Goal: Task Accomplishment & Management: Manage account settings

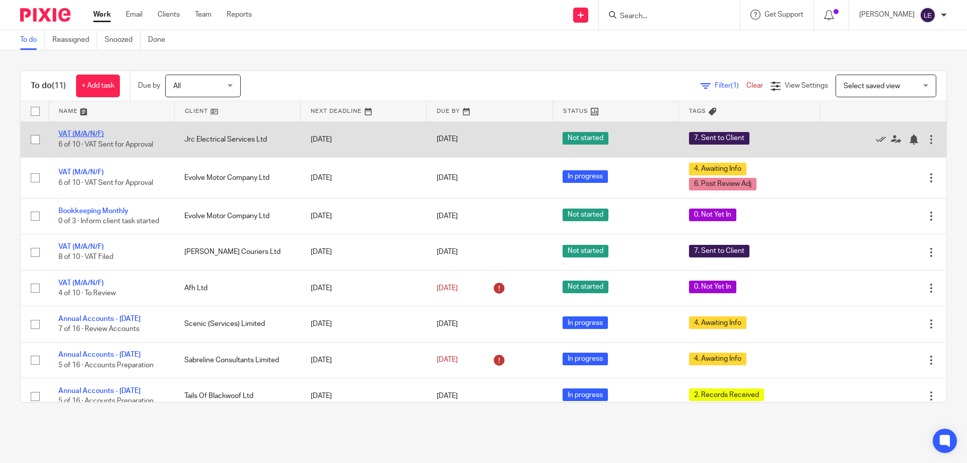
click at [89, 130] on link "VAT (M/A/N/F)" at bounding box center [80, 133] width 45 height 7
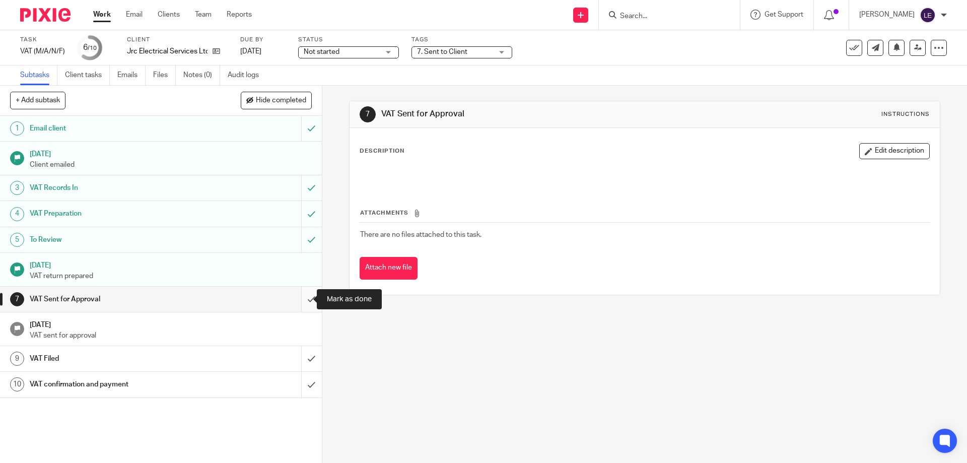
click at [298, 297] on input "submit" at bounding box center [161, 299] width 322 height 25
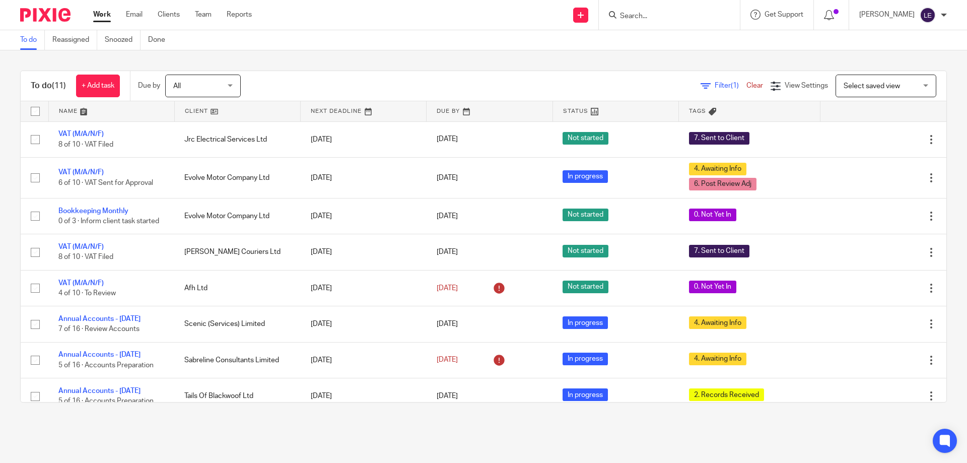
scroll to position [124, 0]
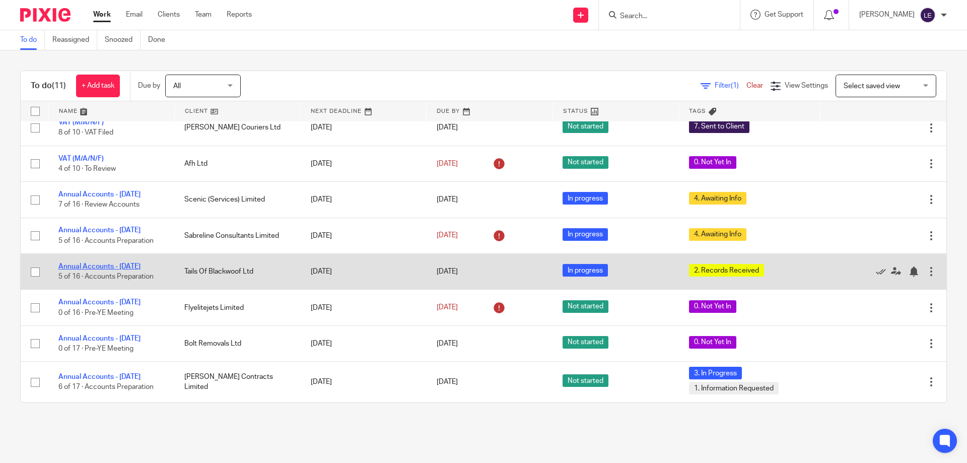
click at [134, 263] on link "Annual Accounts - [DATE]" at bounding box center [99, 266] width 82 height 7
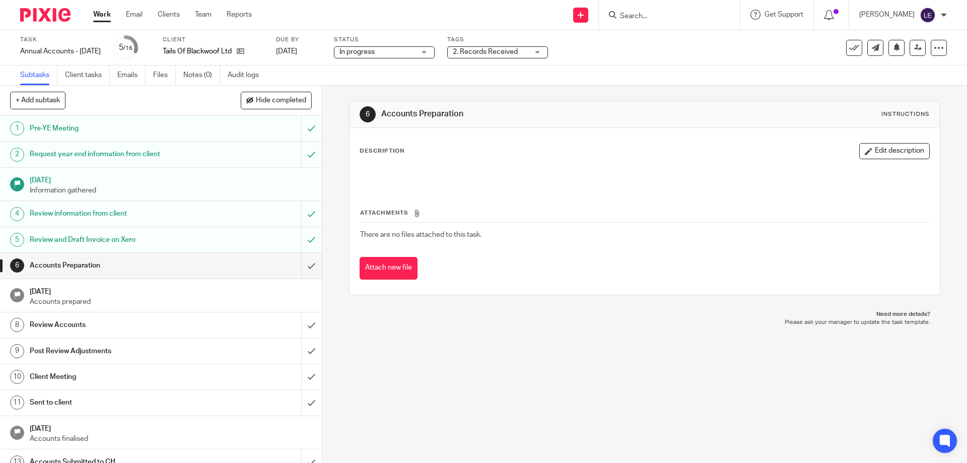
click at [518, 50] on span "2. Records Received" at bounding box center [485, 51] width 65 height 7
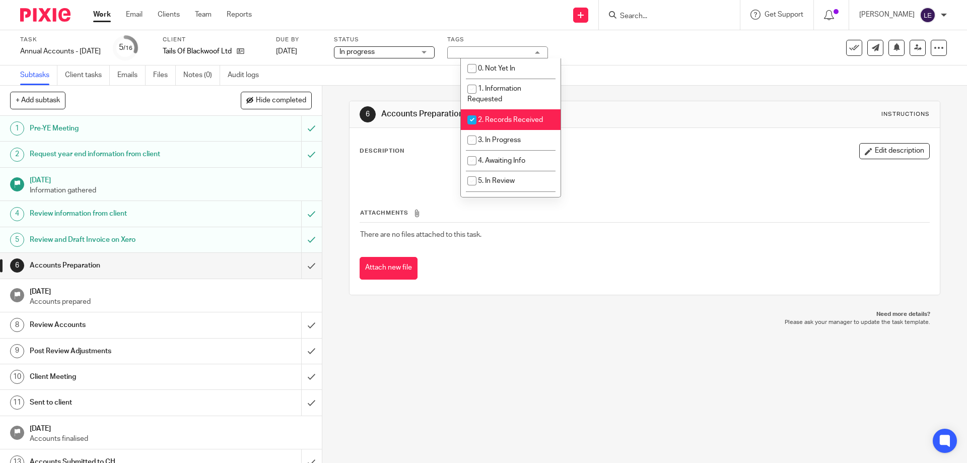
click at [502, 118] on span "2. Records Received" at bounding box center [510, 119] width 65 height 7
checkbox input "false"
click at [501, 133] on li "3. In Progress" at bounding box center [511, 140] width 100 height 21
checkbox input "true"
click at [688, 163] on div "Description Edit description" at bounding box center [645, 165] width 570 height 45
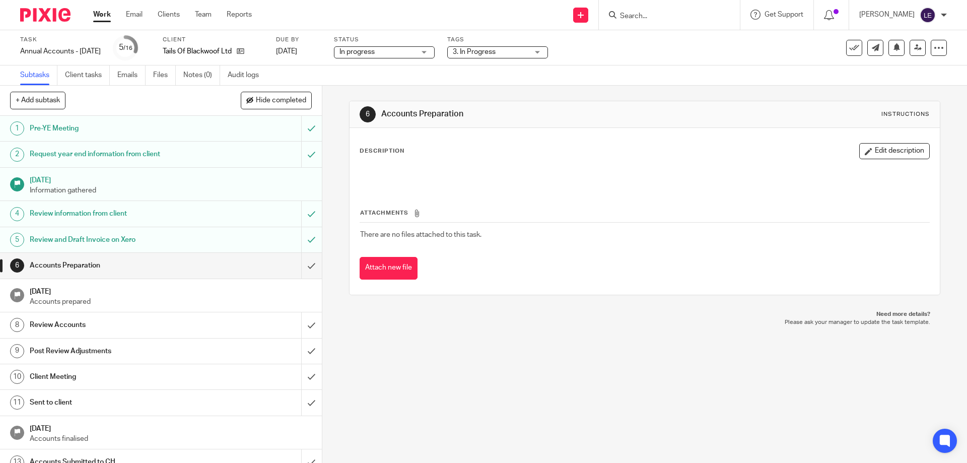
click at [101, 9] on div "Work Email Clients Team Reports Work Email Clients Team Reports Settings" at bounding box center [175, 15] width 184 height 30
click at [103, 13] on link "Work" at bounding box center [102, 15] width 18 height 10
